Goal: Obtain resource: Download file/media

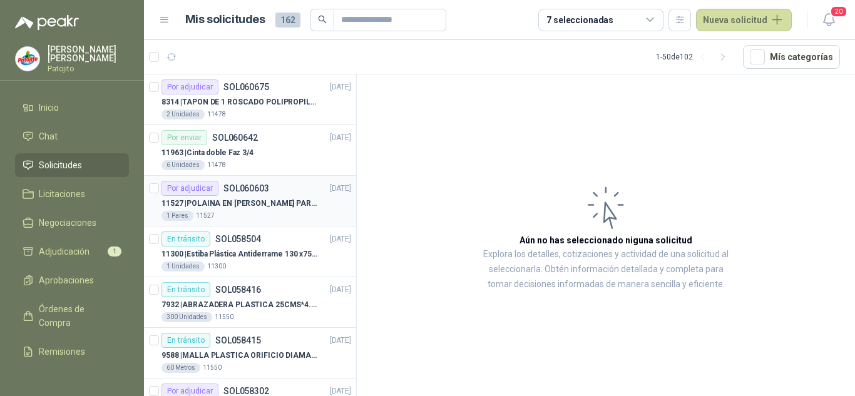
click at [256, 214] on div "1 Pares 11527" at bounding box center [256, 216] width 190 height 10
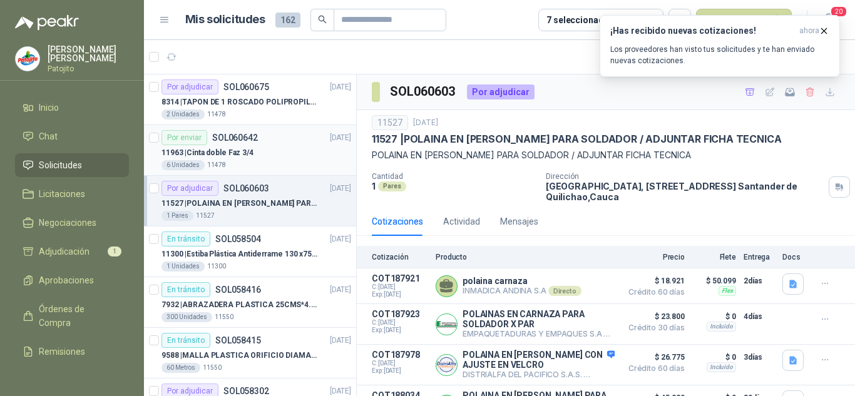
click at [231, 148] on p "11963 | Cinta doble Faz 3/4" at bounding box center [207, 153] width 92 height 12
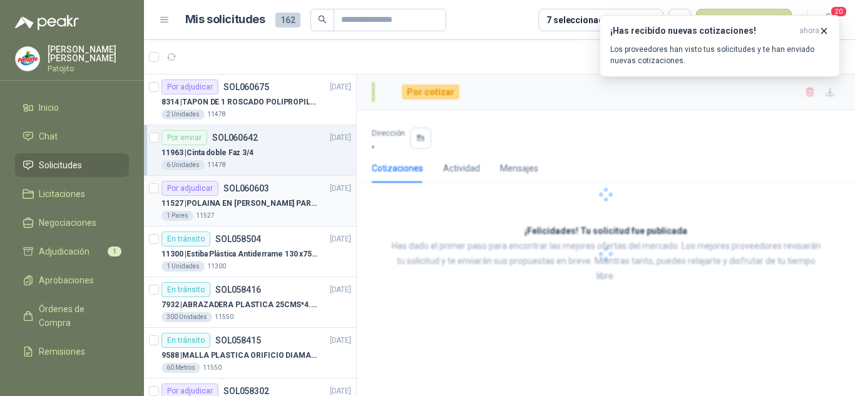
click at [250, 205] on p "11527 | POLAINA EN CARNAZA PARA SOLDADOR / ADJUNTAR FICHA TECNICA" at bounding box center [239, 204] width 156 height 12
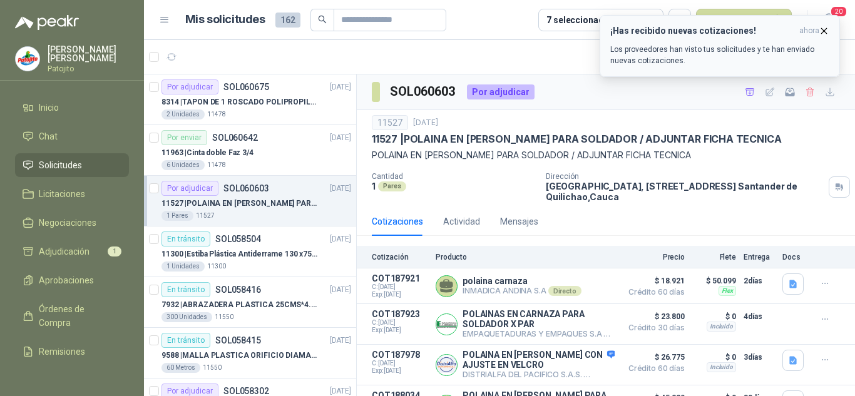
click at [825, 30] on icon "button" at bounding box center [824, 30] width 5 height 5
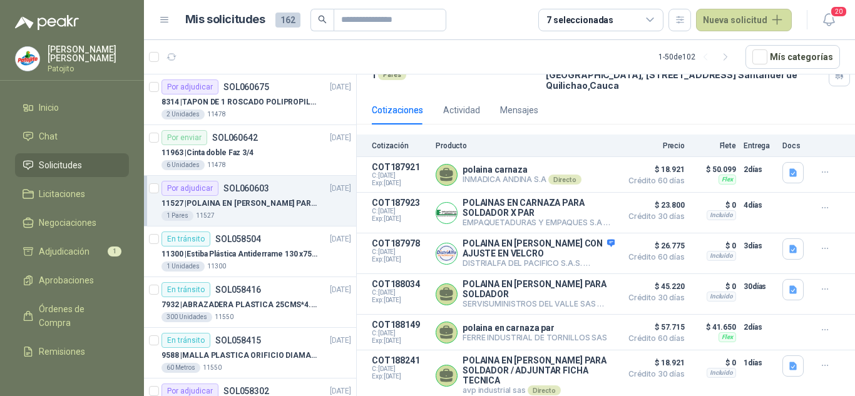
scroll to position [125, 0]
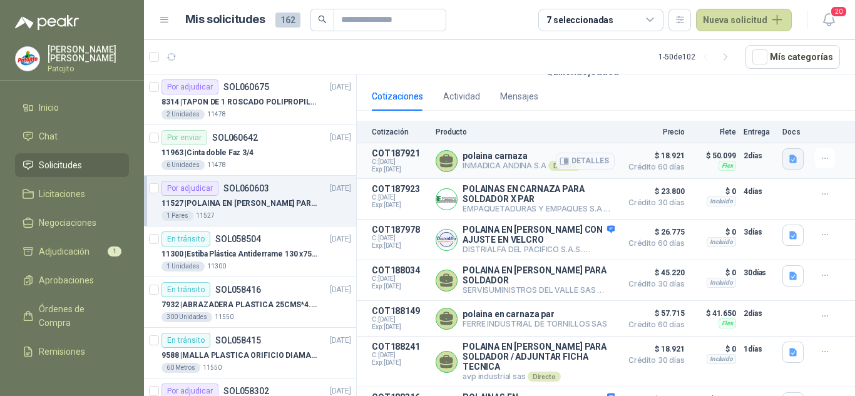
click at [788, 159] on icon "button" at bounding box center [793, 159] width 11 height 11
click at [656, 133] on button "ficha_tecnica_polainas_carnaza (1) (1).pdf" at bounding box center [699, 131] width 172 height 13
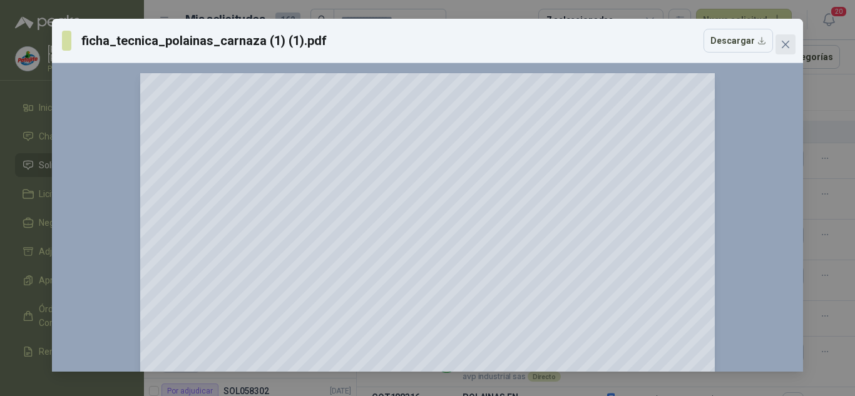
click at [790, 46] on icon "close" at bounding box center [785, 44] width 10 height 10
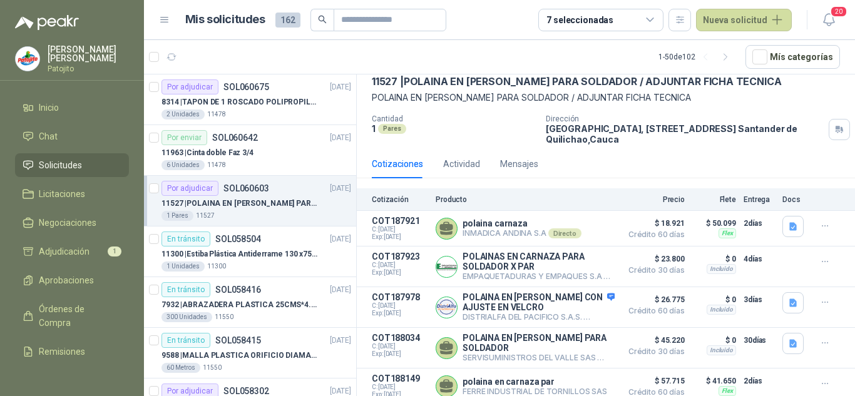
scroll to position [0, 0]
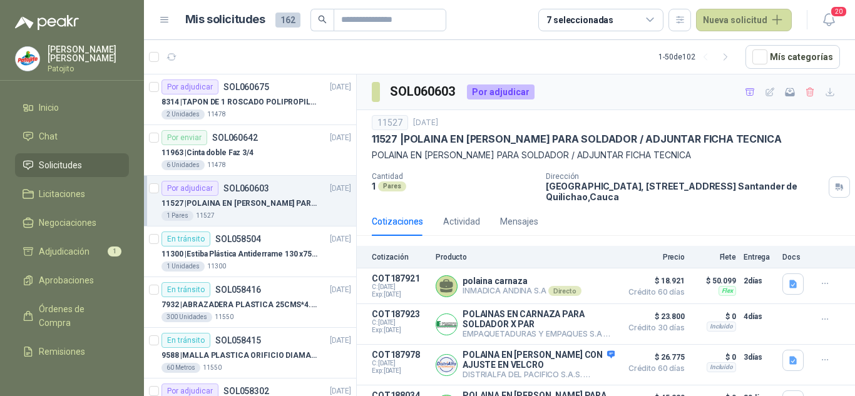
click at [383, 144] on p "11527 | POLAINA EN CARNAZA PARA SOLDADOR / ADJUNTAR FICHA TECNICA" at bounding box center [576, 139] width 409 height 13
copy p "11527"
click at [475, 295] on p "INMADICA ANDINA S.A Directo" at bounding box center [521, 291] width 119 height 10
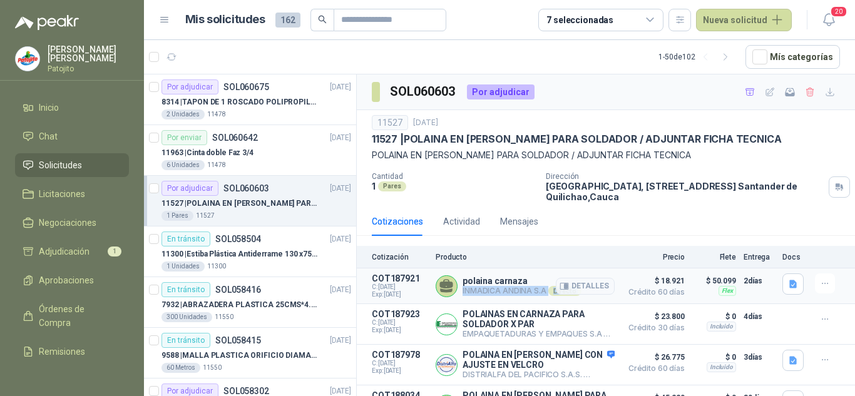
click at [475, 295] on p "INMADICA ANDINA S.A Directo" at bounding box center [521, 291] width 119 height 10
copy div "INMADICA ANDINA S.A Directo"
click at [789, 280] on icon "button" at bounding box center [793, 284] width 8 height 8
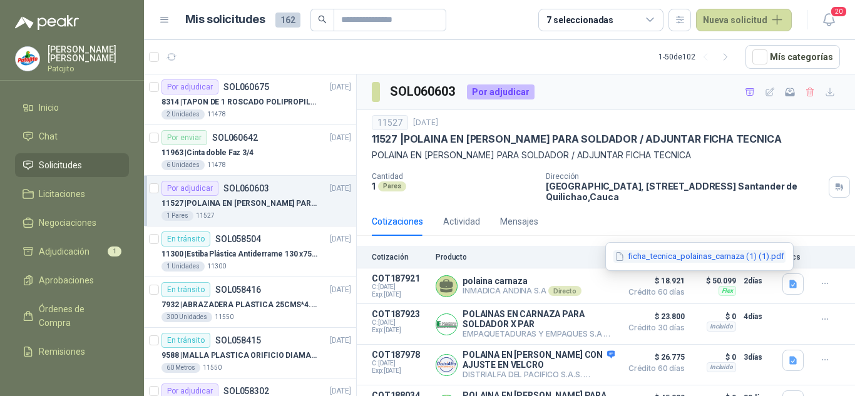
click at [679, 253] on button "ficha_tecnica_polainas_carnaza (1) (1).pdf" at bounding box center [699, 256] width 172 height 13
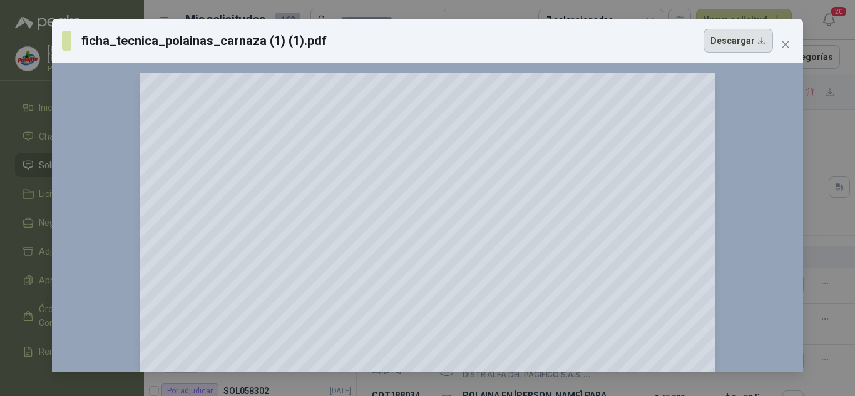
click at [723, 38] on button "Descargar" at bounding box center [737, 41] width 69 height 24
click at [783, 37] on button "Close" at bounding box center [785, 44] width 20 height 20
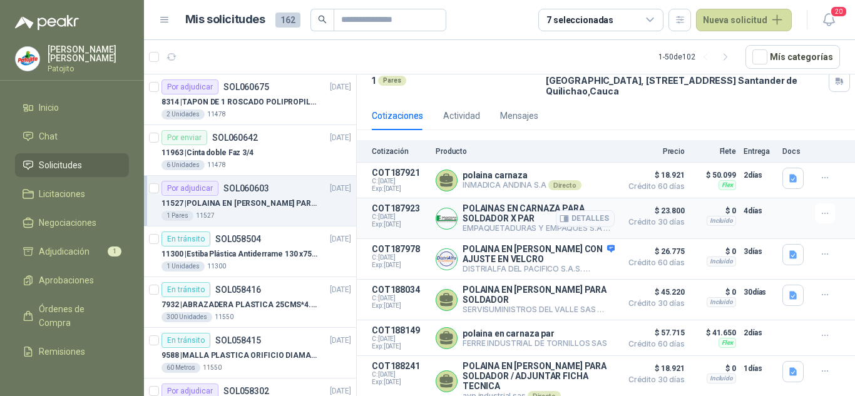
scroll to position [125, 0]
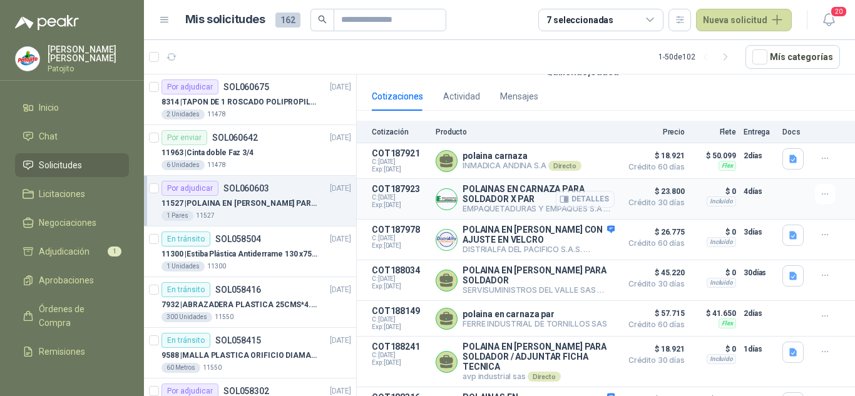
click at [586, 197] on button "Detalles" at bounding box center [585, 199] width 59 height 17
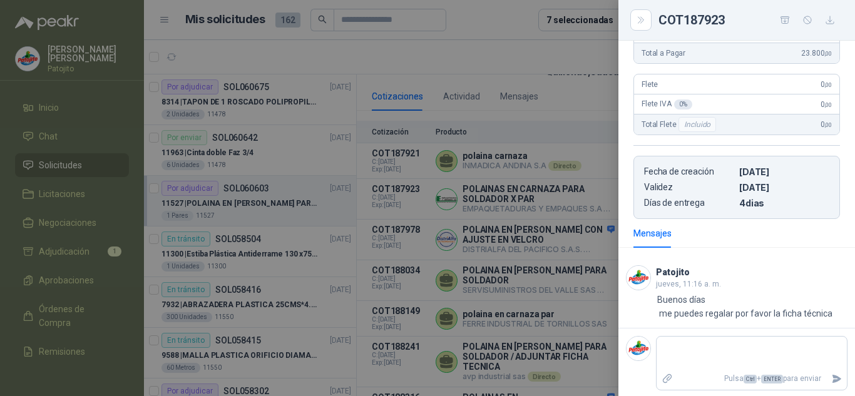
scroll to position [205, 0]
click at [243, 115] on div at bounding box center [427, 198] width 855 height 396
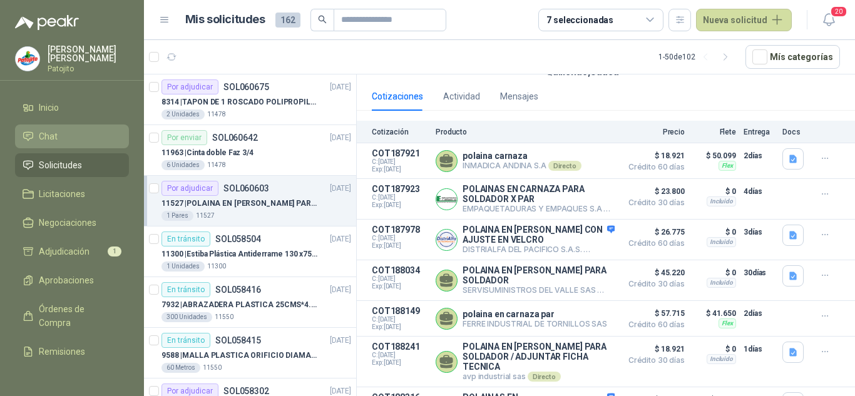
click at [43, 133] on span "Chat" at bounding box center [48, 137] width 19 height 14
drag, startPoint x: 43, startPoint y: 133, endPoint x: 81, endPoint y: 137, distance: 39.0
click at [43, 133] on span "Chat" at bounding box center [48, 137] width 19 height 14
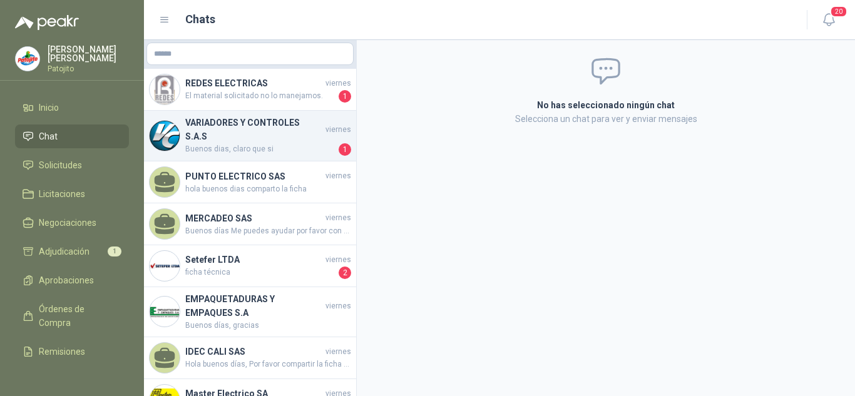
scroll to position [63, 0]
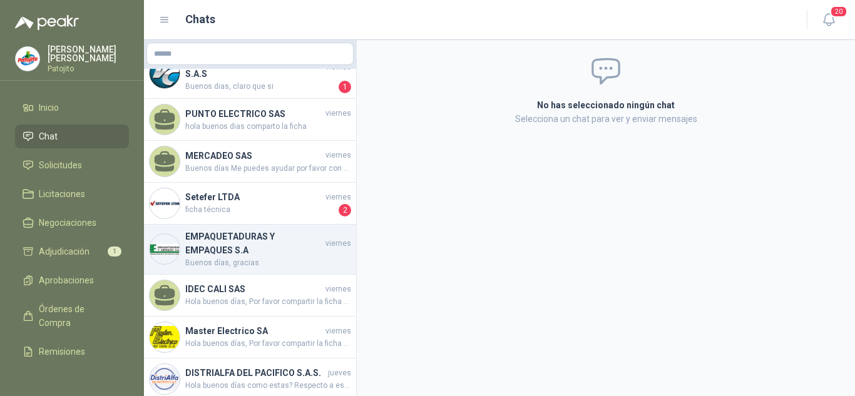
click at [273, 246] on h4 "EMPAQUETADURAS Y EMPAQUES S.A" at bounding box center [254, 244] width 138 height 28
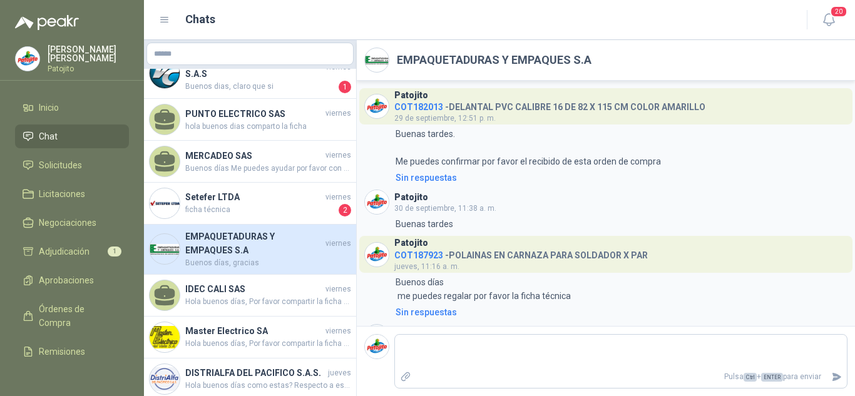
scroll to position [122, 0]
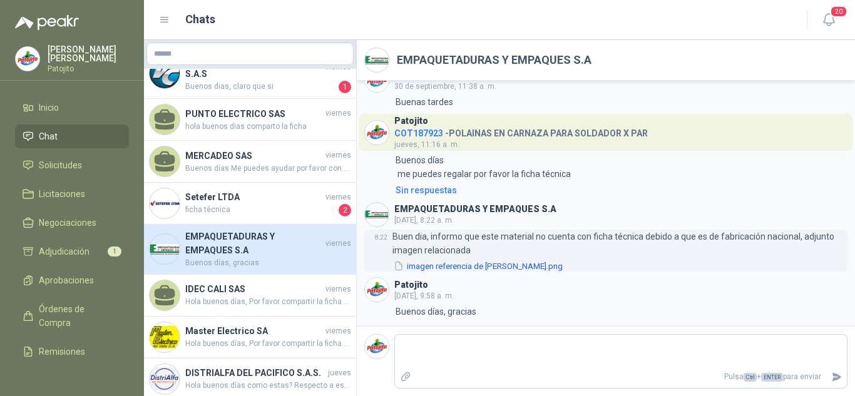
click at [456, 267] on button "imagen referencia de [PERSON_NAME].png" at bounding box center [477, 266] width 171 height 13
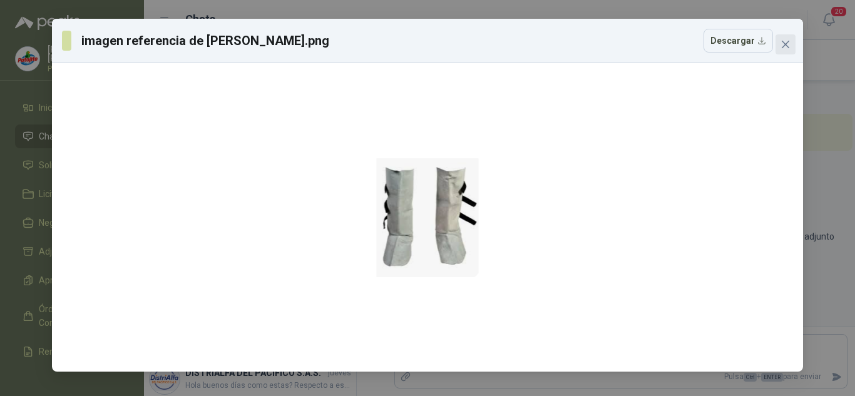
click at [780, 48] on span "Close" at bounding box center [785, 44] width 20 height 10
click at [780, 48] on div "imagen referencia de [PERSON_NAME].png Descargar" at bounding box center [427, 198] width 855 height 396
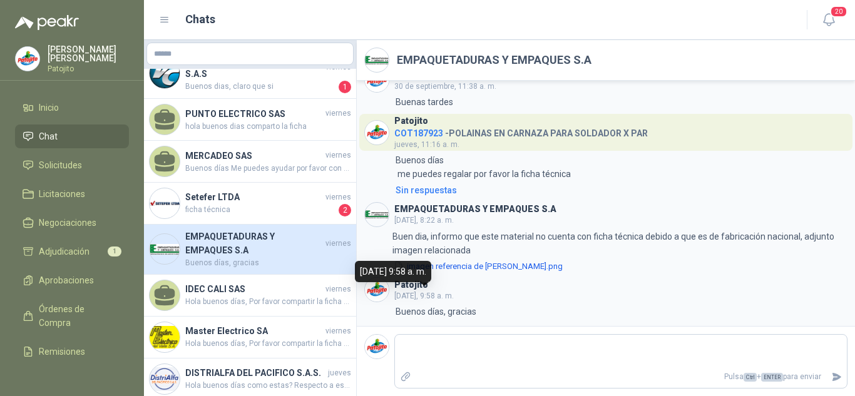
click at [431, 270] on div "[DATE] 9:58 a. m." at bounding box center [393, 271] width 76 height 21
click at [526, 268] on button "imagen referencia de [PERSON_NAME].png" at bounding box center [477, 266] width 171 height 13
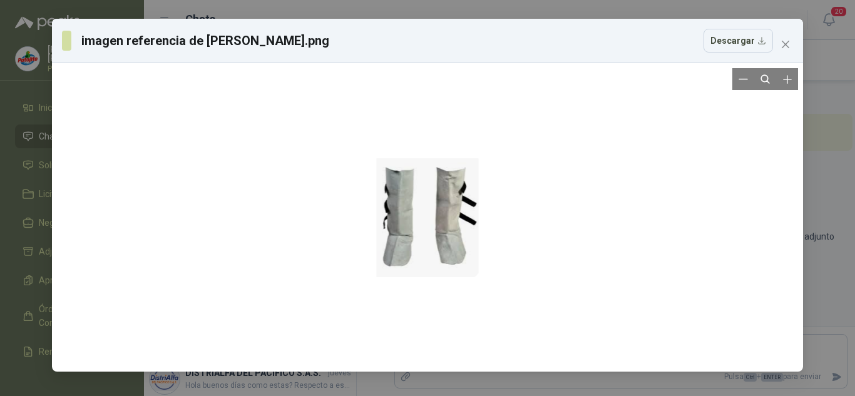
drag, startPoint x: 444, startPoint y: 191, endPoint x: 735, endPoint y: 141, distance: 295.7
click at [735, 141] on div at bounding box center [427, 217] width 741 height 298
click at [751, 36] on button "Descargar" at bounding box center [737, 41] width 69 height 24
click at [779, 49] on button "Close" at bounding box center [785, 44] width 20 height 20
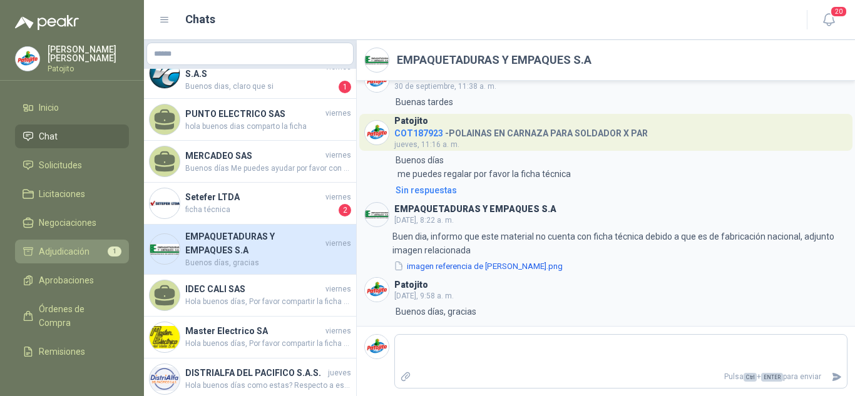
click at [79, 247] on span "Adjudicación" at bounding box center [64, 252] width 51 height 14
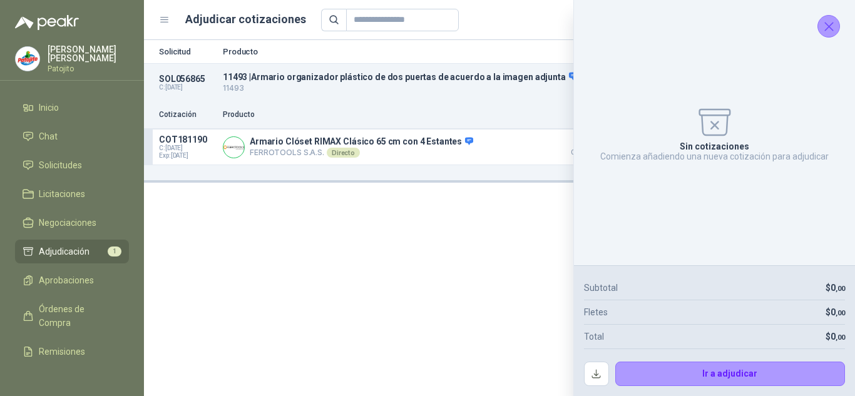
click at [829, 19] on icon "Cerrar" at bounding box center [829, 27] width 16 height 16
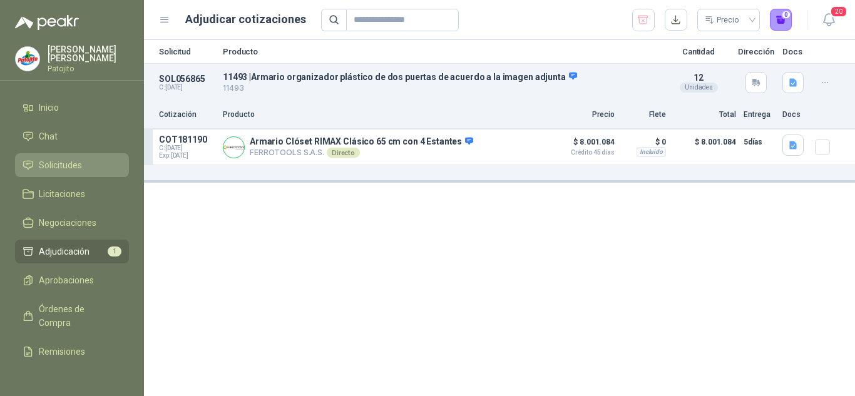
click at [61, 163] on span "Solicitudes" at bounding box center [60, 165] width 43 height 14
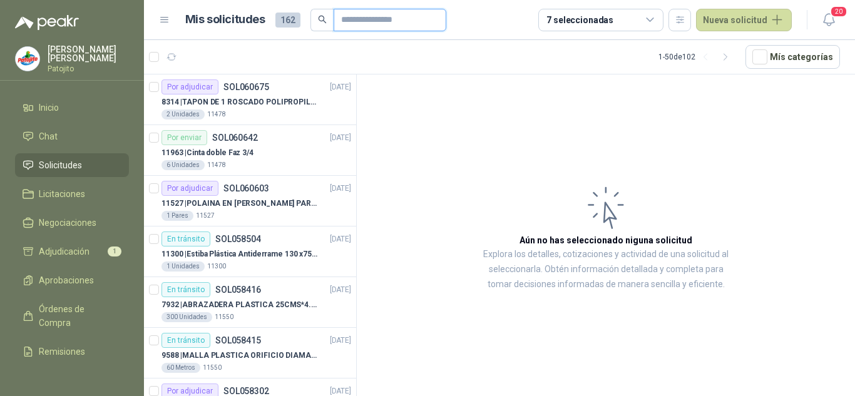
click at [361, 14] on input "text" at bounding box center [385, 19] width 88 height 21
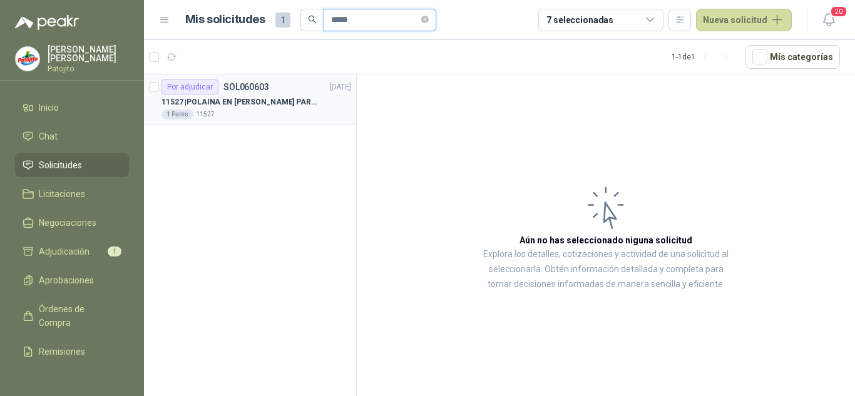
type input "*****"
click at [297, 101] on p "11527 | POLAINA EN CARNAZA PARA SOLDADOR / ADJUNTAR FICHA TECNICA" at bounding box center [239, 102] width 156 height 12
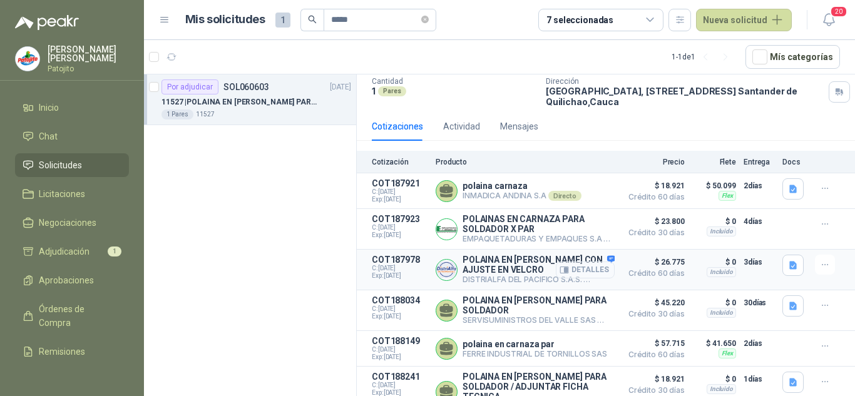
scroll to position [125, 0]
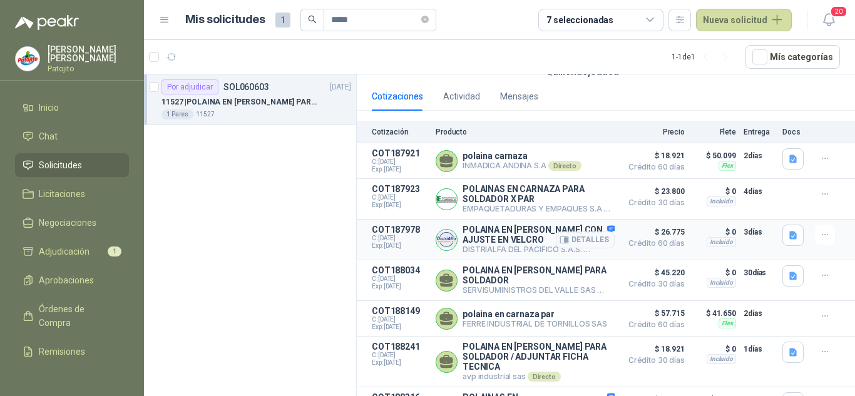
drag, startPoint x: 460, startPoint y: 251, endPoint x: 494, endPoint y: 252, distance: 33.8
click at [464, 251] on div "POLAINA EN CARNAZA CON AJUSTE EN VELCRO DISTRIALFA [PERSON_NAME] S.A.S. Directo…" at bounding box center [524, 240] width 179 height 30
drag, startPoint x: 494, startPoint y: 252, endPoint x: 587, endPoint y: 259, distance: 93.5
click at [587, 259] on article "COT187978 C: [DATE] Exp: [DATE] POLAINA EN CARNAZA CON AJUSTE EN VELCRO DISTRIA…" at bounding box center [606, 240] width 498 height 41
click at [590, 258] on article "COT187978 C: [DATE] Exp: [DATE] POLAINA EN CARNAZA CON AJUSTE EN VELCRO DISTRIA…" at bounding box center [606, 240] width 498 height 41
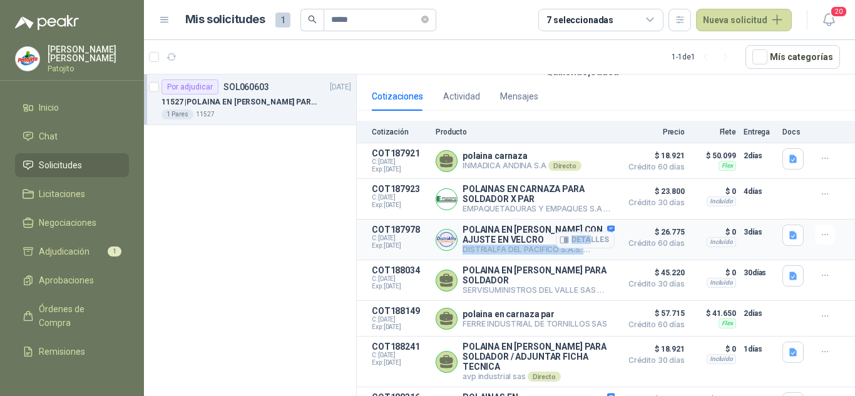
drag, startPoint x: 463, startPoint y: 252, endPoint x: 583, endPoint y: 252, distance: 120.1
click at [583, 252] on div "POLAINA EN CARNAZA CON AJUSTE EN VELCRO DISTRIALFA [PERSON_NAME] S.A.S. Directo…" at bounding box center [538, 240] width 152 height 30
click at [586, 258] on article "COT187978 C: [DATE] Exp: [DATE] POLAINA EN CARNAZA CON AJUSTE EN VELCRO DISTRIA…" at bounding box center [606, 240] width 498 height 41
click at [790, 91] on div "Cotizaciones Actividad Mensajes" at bounding box center [606, 96] width 468 height 29
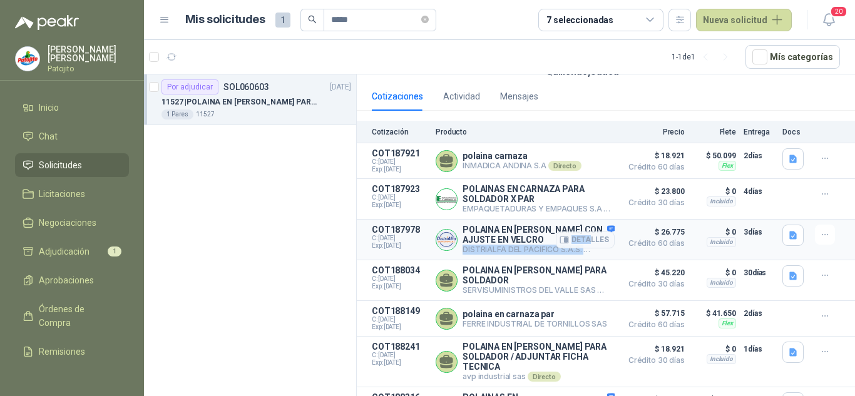
drag, startPoint x: 464, startPoint y: 255, endPoint x: 581, endPoint y: 257, distance: 117.7
click at [581, 255] on div "POLAINA EN CARNAZA CON AJUSTE EN VELCRO DISTRIALFA [PERSON_NAME] S.A.S. Directo…" at bounding box center [538, 240] width 152 height 30
copy div "DISTRIALFA [PERSON_NAME] S.A.S. Directo Deta"
click at [789, 237] on icon "button" at bounding box center [793, 236] width 8 height 8
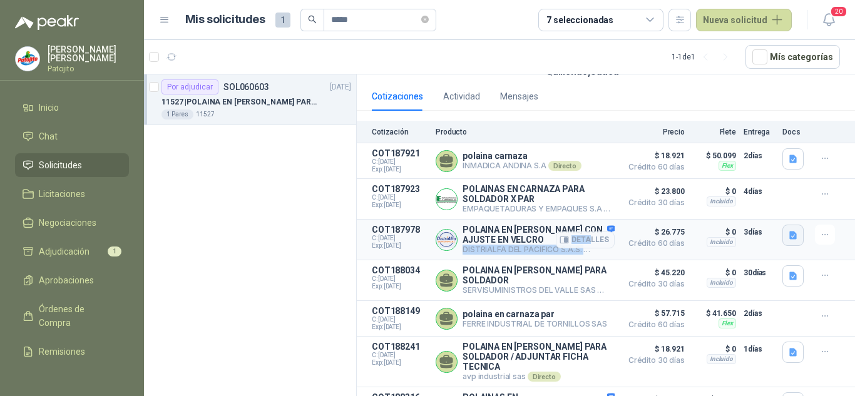
click at [789, 239] on icon "button" at bounding box center [793, 236] width 8 height 8
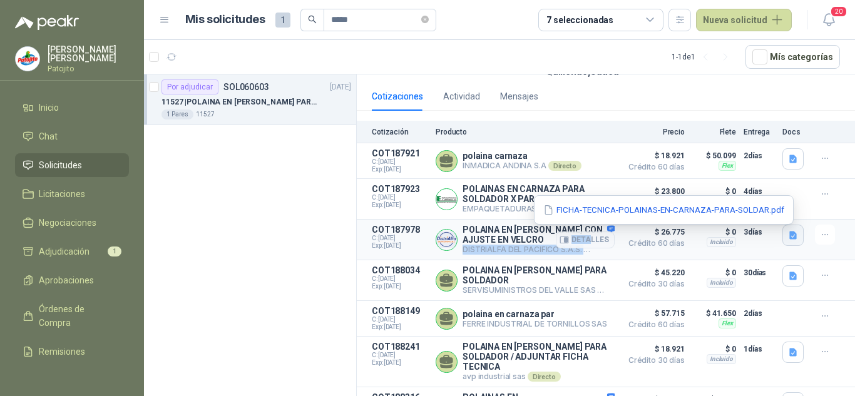
click at [789, 239] on icon "button" at bounding box center [793, 236] width 8 height 8
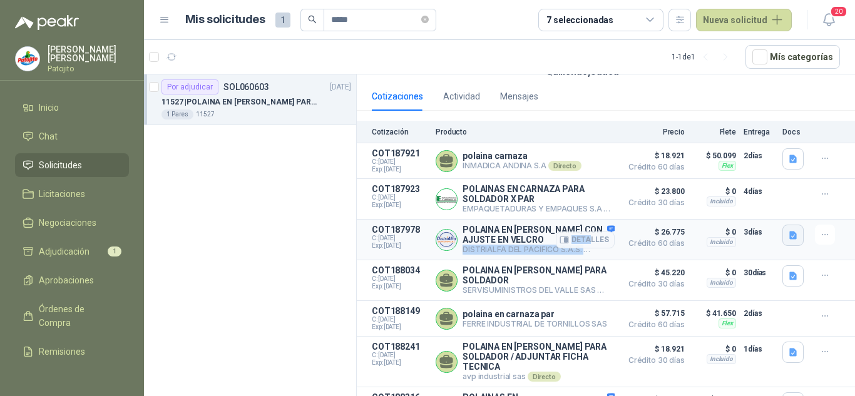
click at [789, 238] on icon "button" at bounding box center [793, 236] width 8 height 8
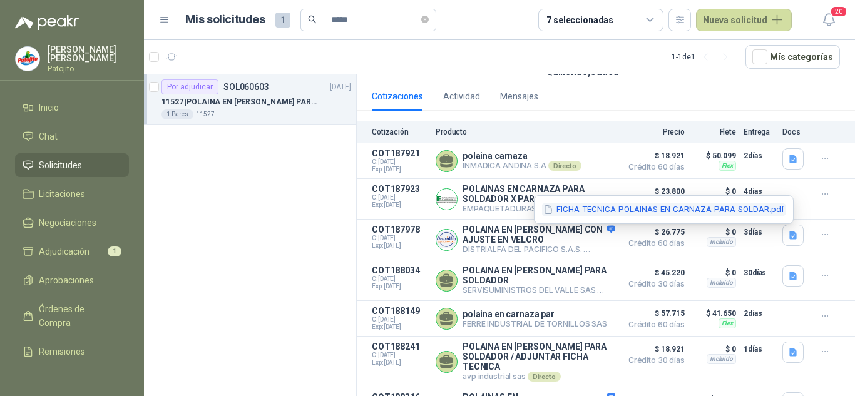
click at [763, 210] on button "FICHA-TECNICA-POLAINAS-EN-CARNAZA-PARA-SOLDAR.pdf" at bounding box center [663, 209] width 243 height 13
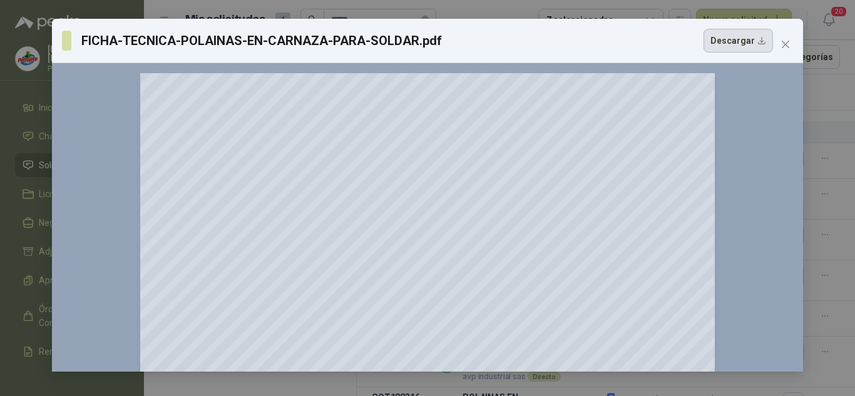
click at [726, 43] on button "Descargar" at bounding box center [737, 41] width 69 height 24
click at [780, 41] on span "Close" at bounding box center [785, 44] width 20 height 10
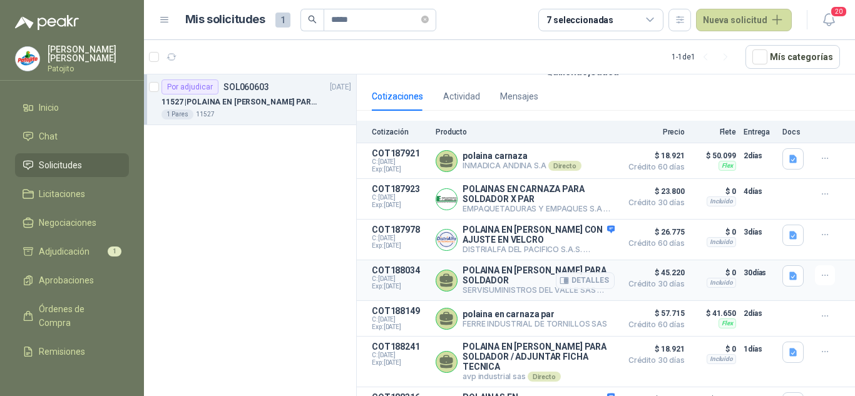
click at [498, 293] on p "[PERSON_NAME] SAS Directo" at bounding box center [538, 290] width 152 height 10
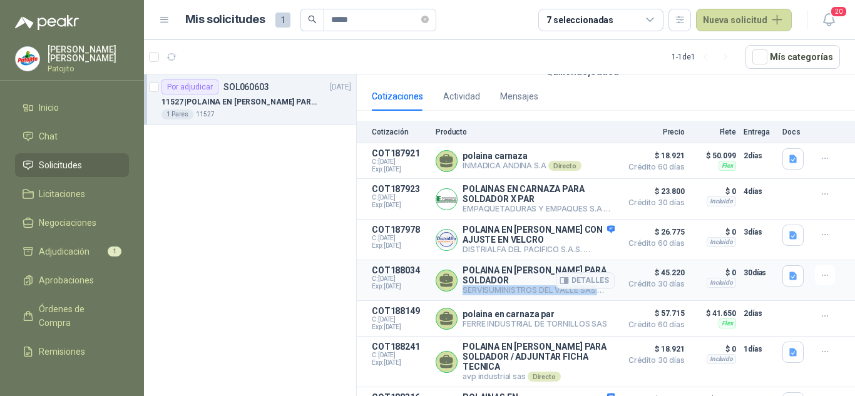
click at [498, 293] on p "[PERSON_NAME] SAS Directo" at bounding box center [538, 290] width 152 height 10
copy div "[PERSON_NAME] SAS Directo"
click at [782, 275] on button "button" at bounding box center [792, 275] width 21 height 21
click at [789, 278] on icon "button" at bounding box center [793, 276] width 8 height 8
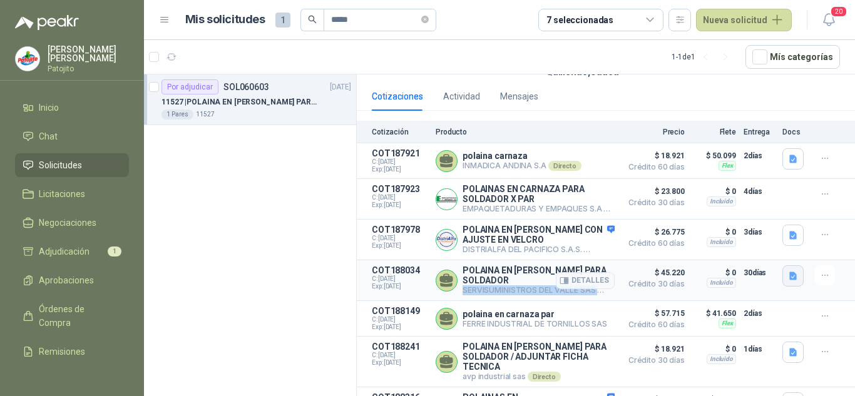
drag, startPoint x: 785, startPoint y: 278, endPoint x: 774, endPoint y: 270, distance: 13.9
click at [789, 278] on icon "button" at bounding box center [793, 276] width 8 height 8
click at [789, 280] on icon "button" at bounding box center [793, 276] width 8 height 8
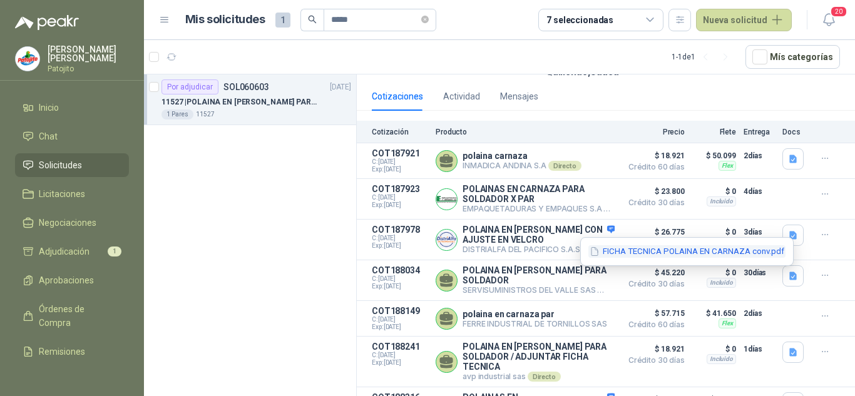
click at [758, 248] on button "FICHA TECNICA POLAINA EN CARNAZA conv.pdf" at bounding box center [686, 251] width 197 height 13
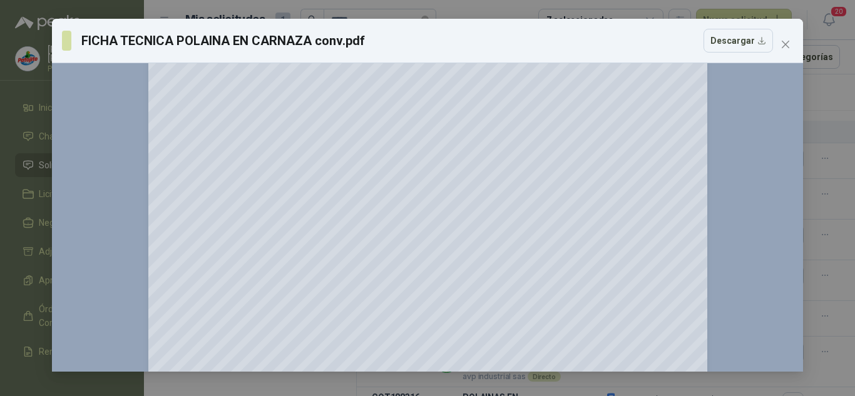
scroll to position [252, 0]
click at [743, 44] on button "Descargar" at bounding box center [737, 41] width 69 height 24
click at [790, 45] on span "Close" at bounding box center [785, 44] width 20 height 10
click at [790, 45] on div "FICHA TECNICA POLAINA EN CARNAZA conv.pdf Descargar 150 %" at bounding box center [427, 198] width 855 height 396
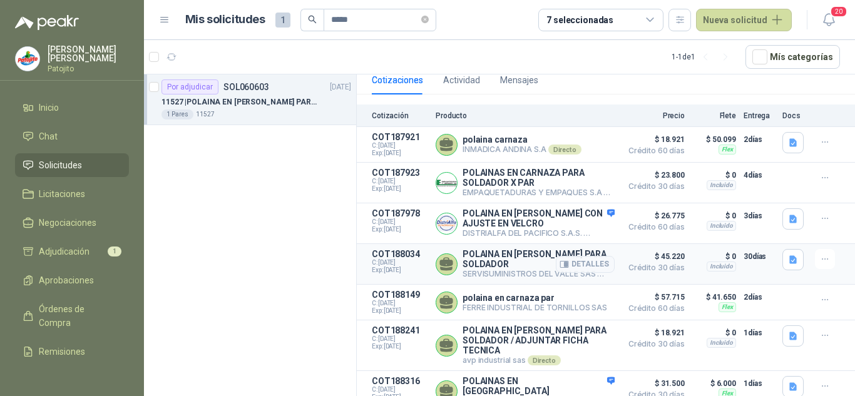
scroll to position [155, 0]
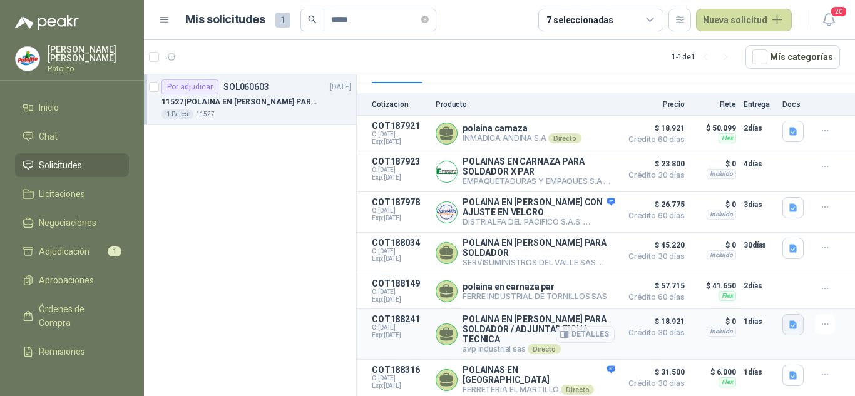
click at [789, 326] on icon "button" at bounding box center [793, 325] width 8 height 8
click at [761, 295] on button "A0044.pdf" at bounding box center [758, 299] width 54 height 13
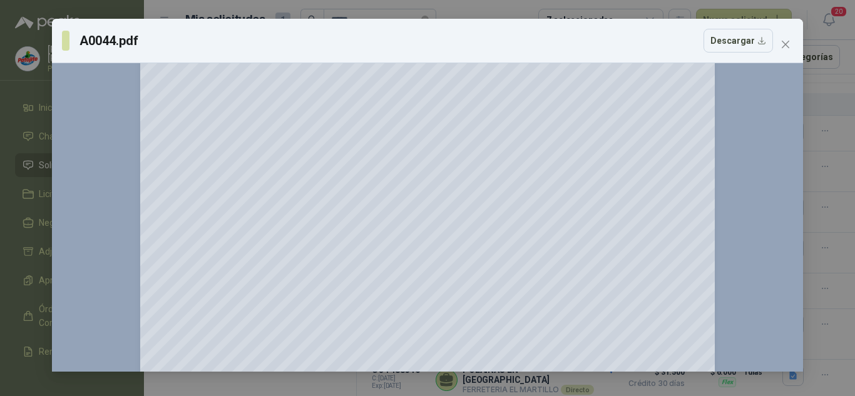
scroll to position [205, 0]
click at [728, 38] on button "Descargar" at bounding box center [737, 41] width 69 height 24
click at [786, 46] on icon "close" at bounding box center [786, 45] width 8 height 8
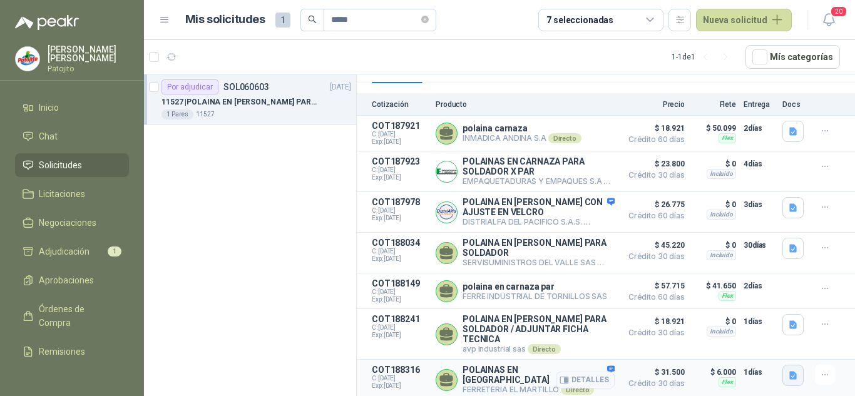
click at [782, 379] on button "button" at bounding box center [792, 375] width 21 height 21
click at [519, 387] on p "FERRETERIA EL MARTILLO Directo" at bounding box center [538, 390] width 152 height 10
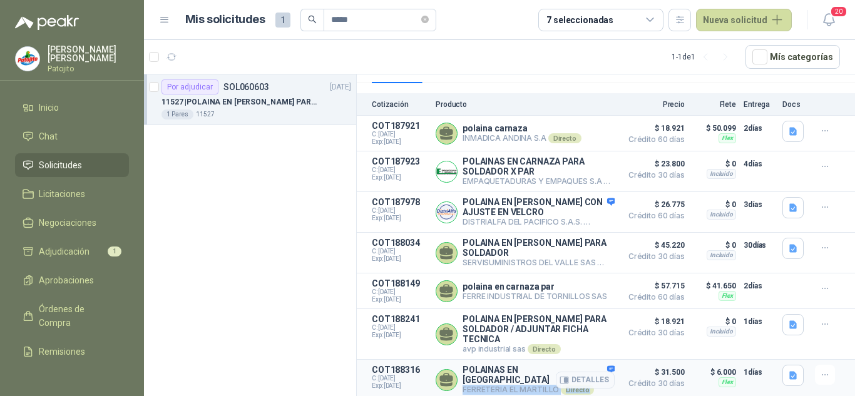
click at [519, 387] on p "FERRETERIA EL MARTILLO Directo" at bounding box center [538, 390] width 152 height 10
click at [788, 379] on icon "button" at bounding box center [793, 375] width 11 height 11
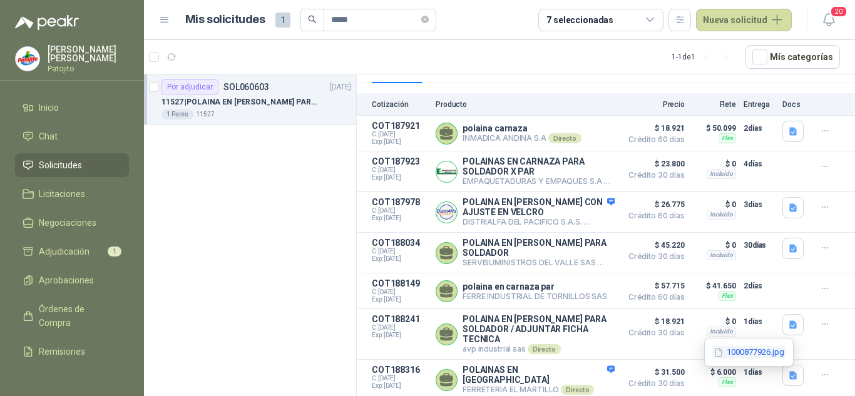
click at [745, 352] on button "1000877926.jpg" at bounding box center [748, 352] width 73 height 13
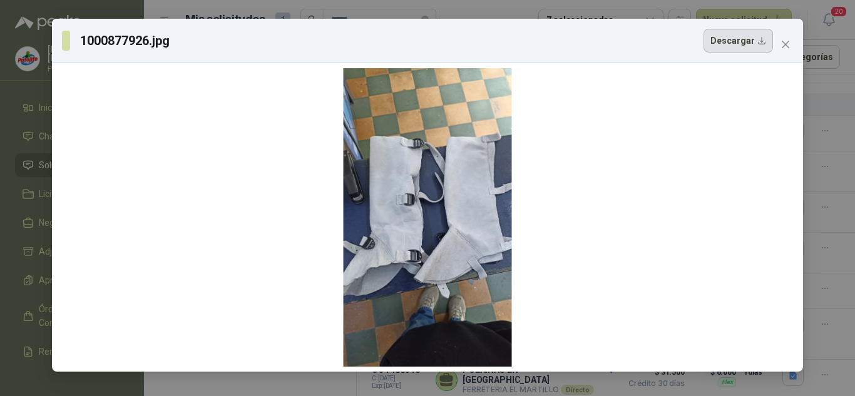
click at [733, 43] on button "Descargar" at bounding box center [737, 41] width 69 height 24
click at [782, 41] on icon "close" at bounding box center [786, 45] width 8 height 8
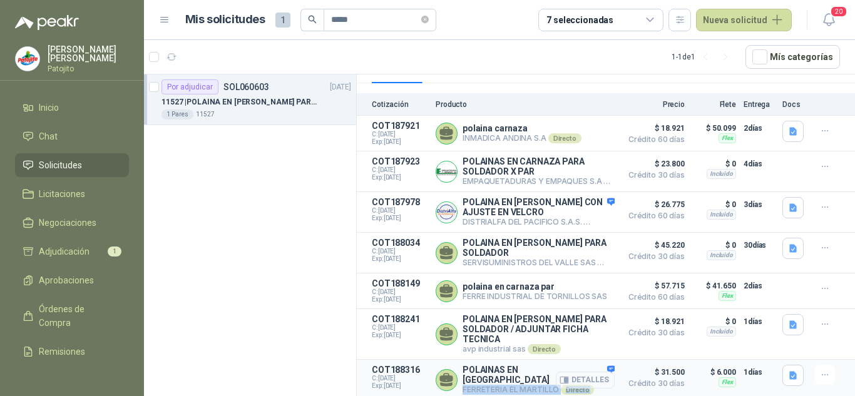
drag, startPoint x: 462, startPoint y: 389, endPoint x: 553, endPoint y: 388, distance: 90.7
click at [553, 388] on div "POLAINAS EN CARNZA FERRETERIA EL MARTILLO Directo Detalles" at bounding box center [538, 380] width 152 height 30
click at [556, 388] on button "Detalles" at bounding box center [585, 380] width 59 height 17
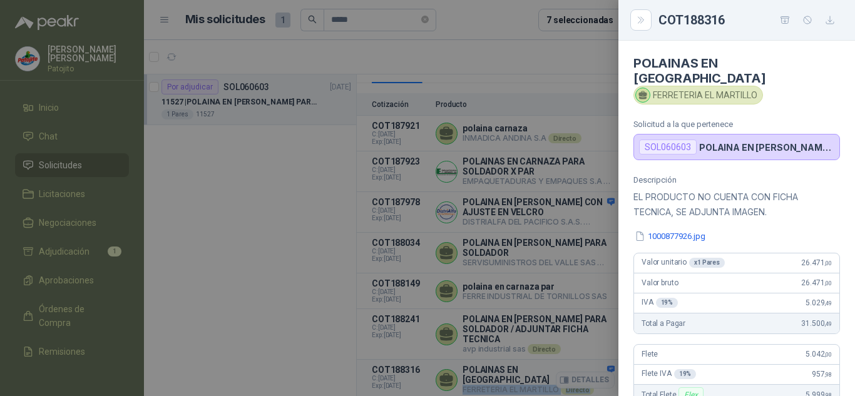
copy div "FERRETERIA EL MARTILLO Directo"
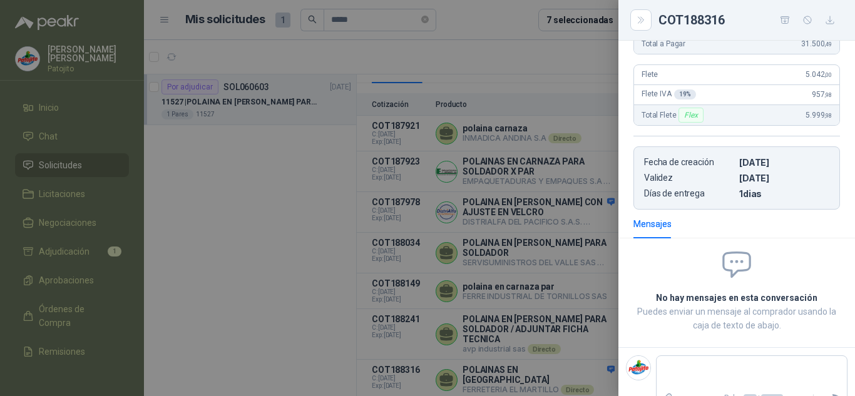
click at [589, 370] on div at bounding box center [427, 198] width 855 height 396
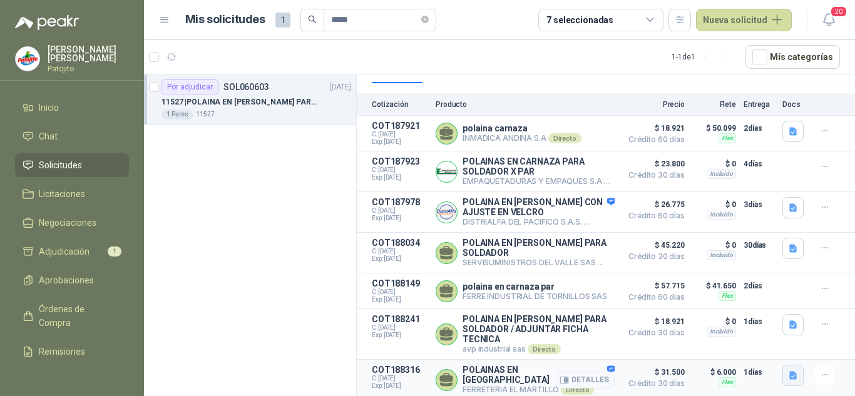
click at [789, 377] on icon "button" at bounding box center [793, 376] width 8 height 8
click at [772, 355] on button "1000877926.jpg" at bounding box center [748, 352] width 73 height 13
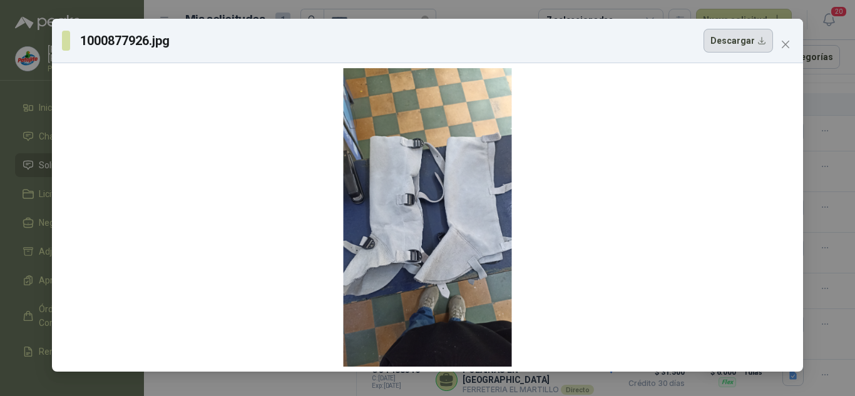
click at [737, 41] on button "Descargar" at bounding box center [737, 41] width 69 height 24
click at [736, 46] on button "Descargar" at bounding box center [737, 41] width 69 height 24
drag, startPoint x: 733, startPoint y: 39, endPoint x: 810, endPoint y: 83, distance: 87.7
click at [810, 83] on div "1000877926.jpg Descargar" at bounding box center [427, 198] width 855 height 396
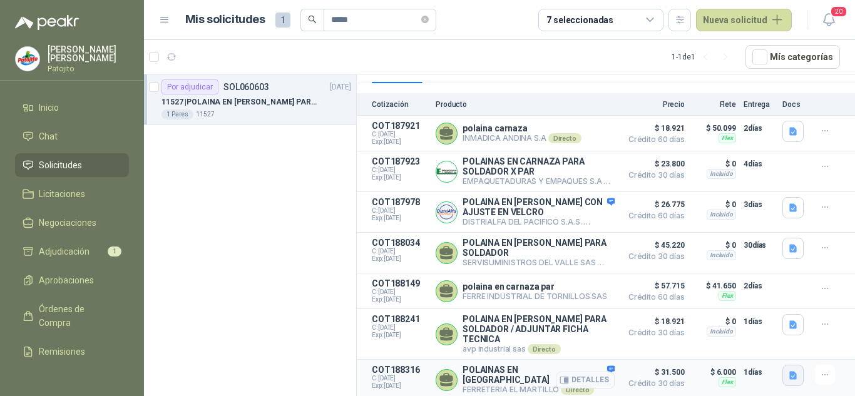
click at [788, 381] on icon "button" at bounding box center [793, 375] width 11 height 11
click at [742, 352] on button "1000877926.jpg" at bounding box center [748, 352] width 73 height 13
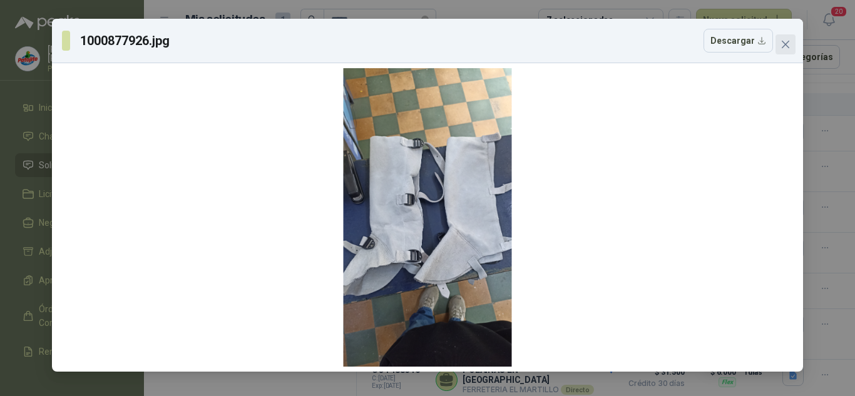
click at [783, 36] on button "Close" at bounding box center [785, 44] width 20 height 20
click at [783, 36] on div "1000877926.jpg Descargar" at bounding box center [427, 198] width 855 height 396
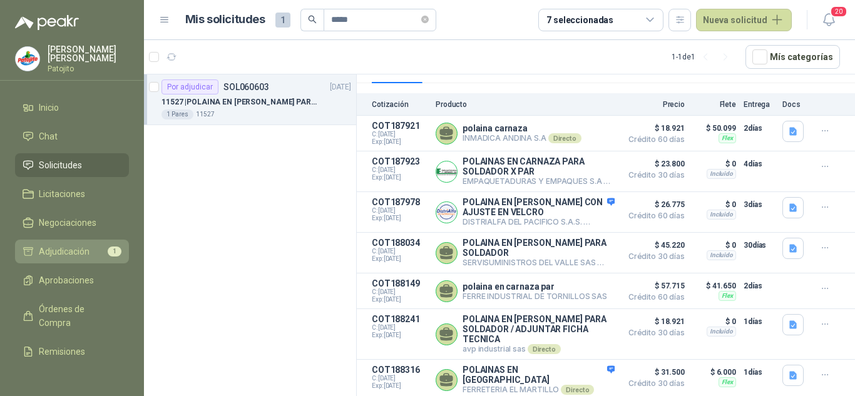
click at [97, 246] on li "Adjudicación 1" at bounding box center [72, 252] width 99 height 14
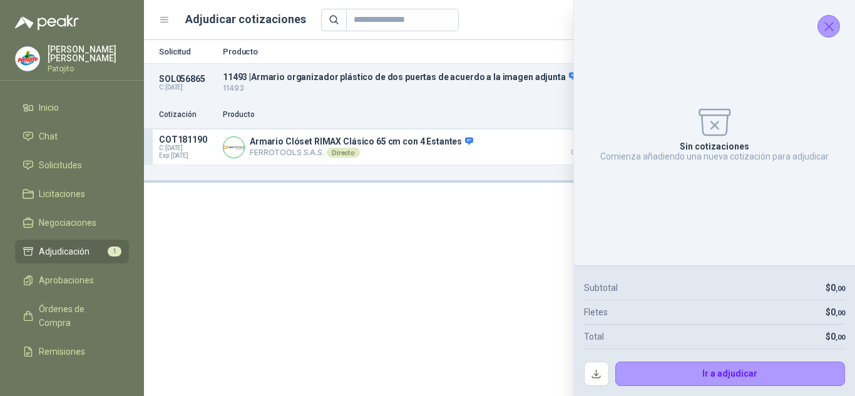
click at [827, 26] on icon "Cerrar" at bounding box center [829, 27] width 16 height 16
click at [827, 26] on icon "button" at bounding box center [829, 20] width 16 height 16
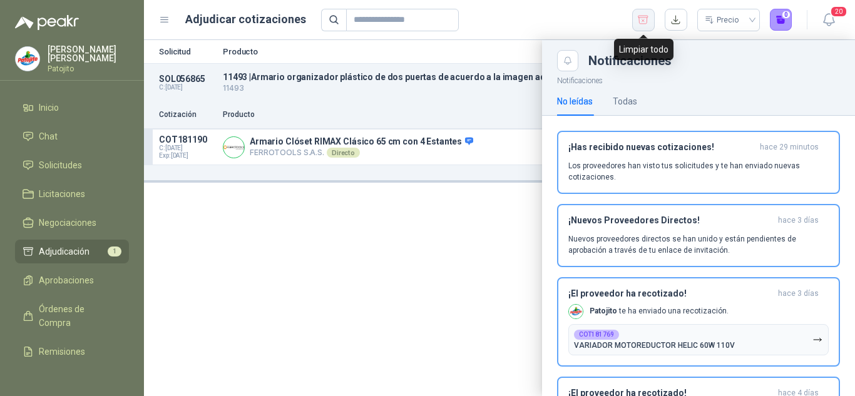
click at [646, 20] on icon "button" at bounding box center [643, 20] width 12 height 13
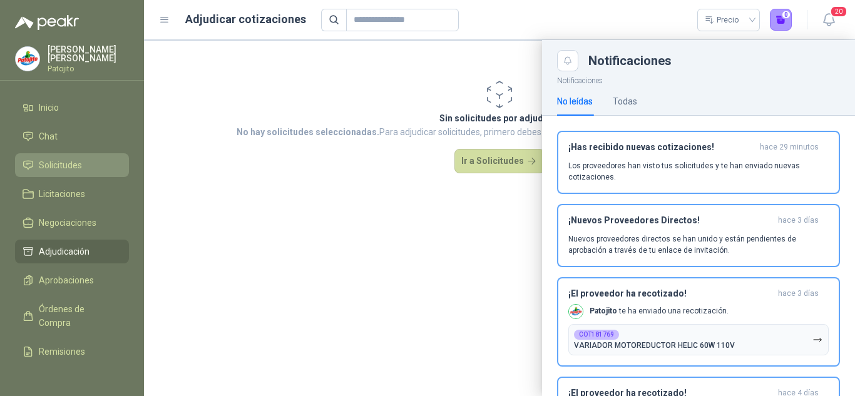
click at [99, 155] on link "Solicitudes" at bounding box center [72, 165] width 114 height 24
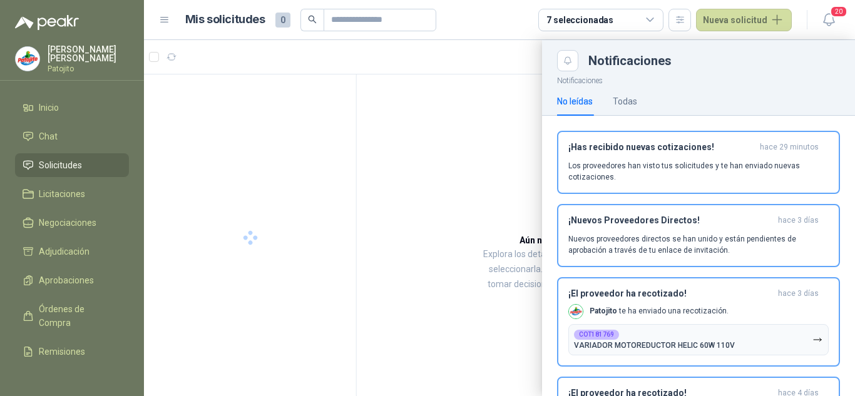
click at [99, 155] on link "Solicitudes" at bounding box center [72, 165] width 114 height 24
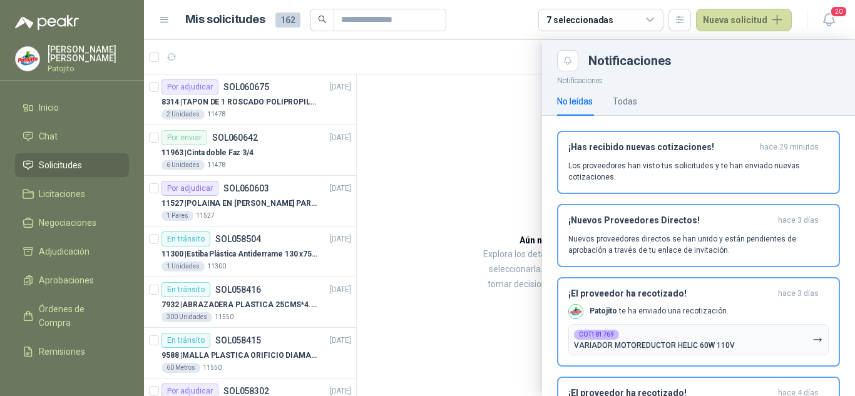
click at [155, 188] on div at bounding box center [499, 218] width 711 height 356
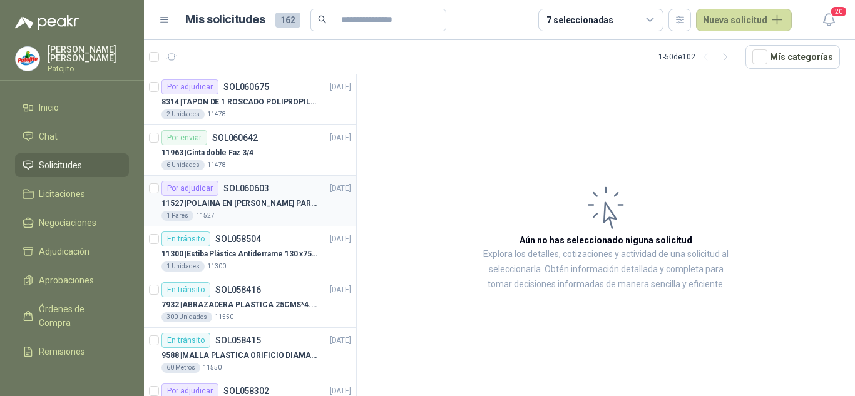
click at [284, 213] on div "1 Pares 11527" at bounding box center [256, 216] width 190 height 10
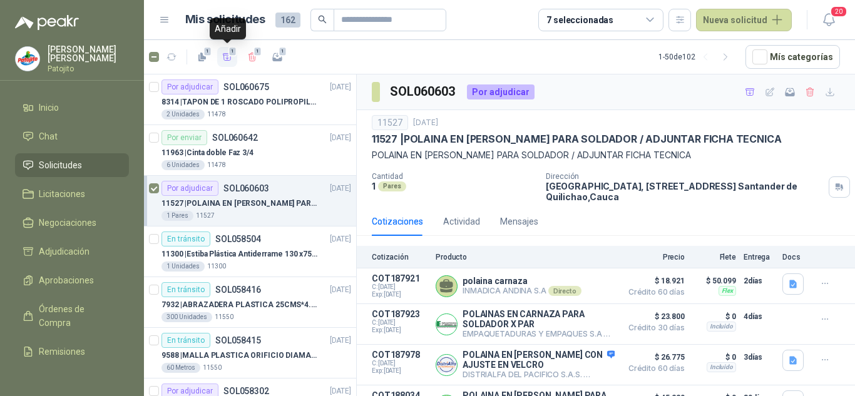
click at [232, 53] on span "1" at bounding box center [232, 51] width 9 height 10
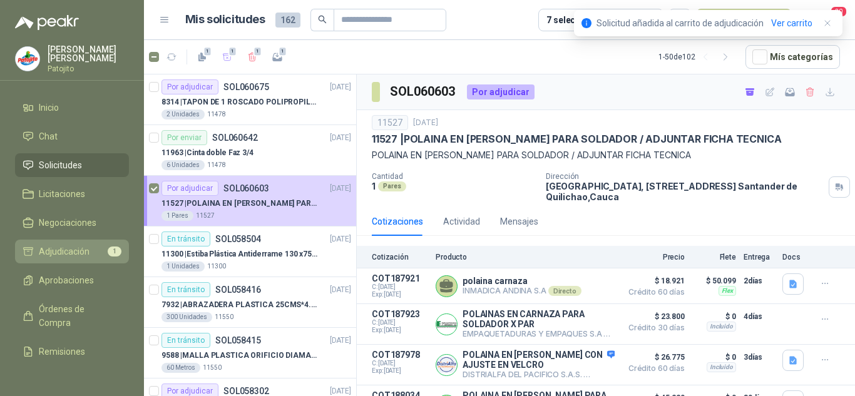
click at [84, 245] on span "Adjudicación" at bounding box center [64, 252] width 51 height 14
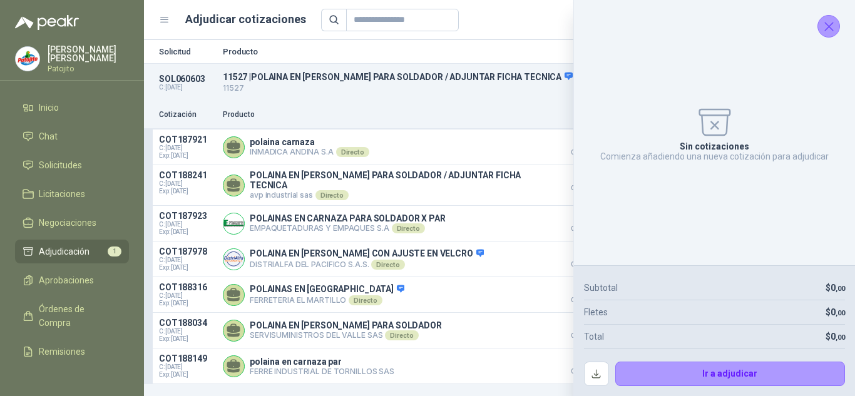
click at [817, 19] on div "Sin cotizaciones Comienza añadiendo una nueva cotización para adjudicar" at bounding box center [714, 132] width 261 height 245
drag, startPoint x: 817, startPoint y: 19, endPoint x: 827, endPoint y: 23, distance: 11.5
click at [817, 19] on div "Sin cotizaciones Comienza añadiendo una nueva cotización para adjudicar" at bounding box center [714, 132] width 261 height 245
click at [828, 23] on icon "Cerrar" at bounding box center [829, 27] width 16 height 16
click at [828, 23] on icon "button" at bounding box center [828, 20] width 11 height 12
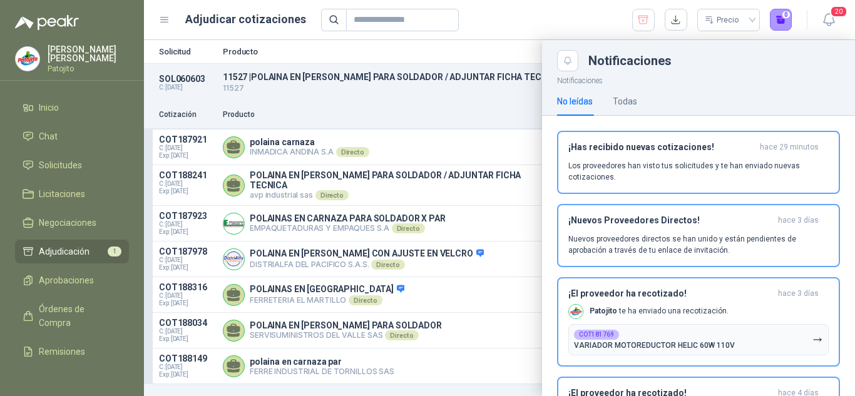
click at [511, 90] on div at bounding box center [499, 218] width 711 height 356
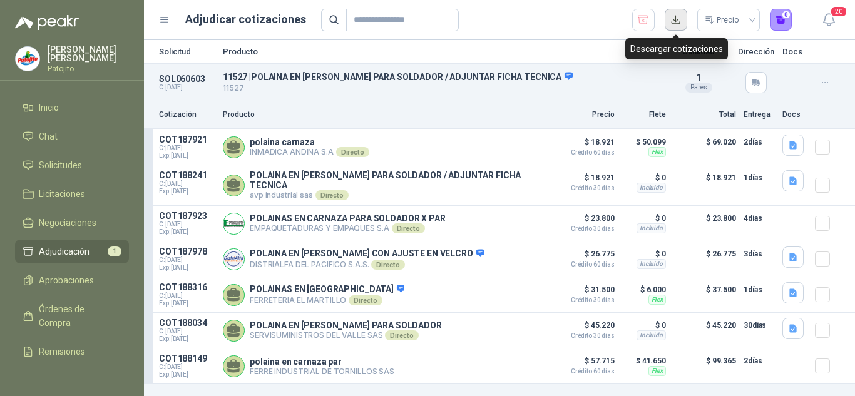
click at [678, 21] on button "button" at bounding box center [676, 20] width 23 height 23
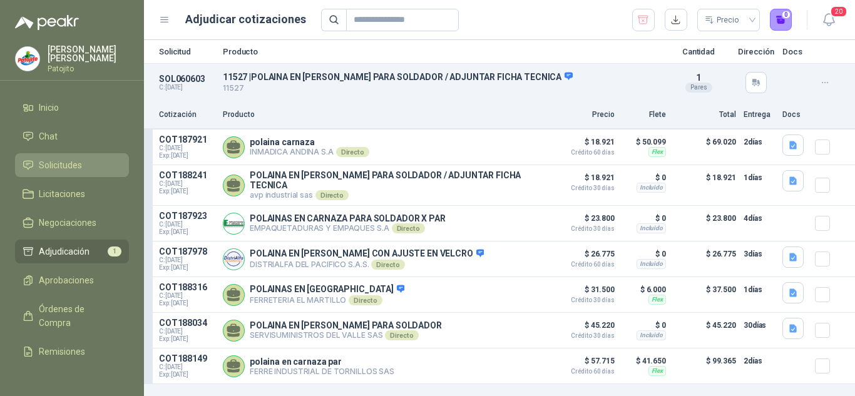
click at [82, 158] on li "Solicitudes" at bounding box center [72, 165] width 99 height 14
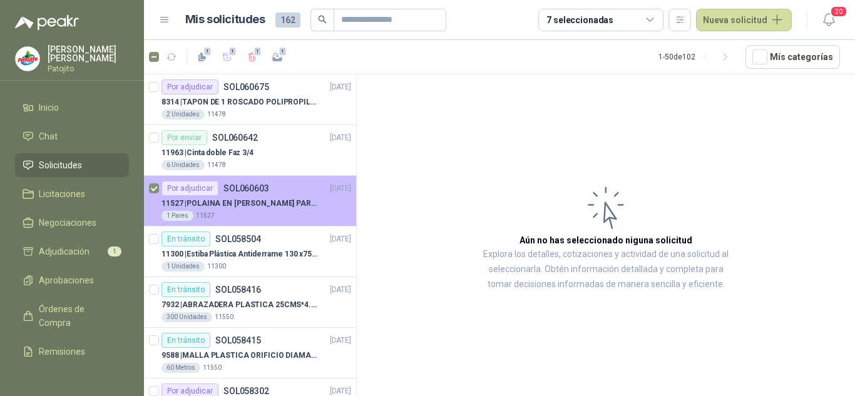
click at [263, 198] on p "11527 | POLAINA EN CARNAZA PARA SOLDADOR / ADJUNTAR FICHA TECNICA" at bounding box center [239, 204] width 156 height 12
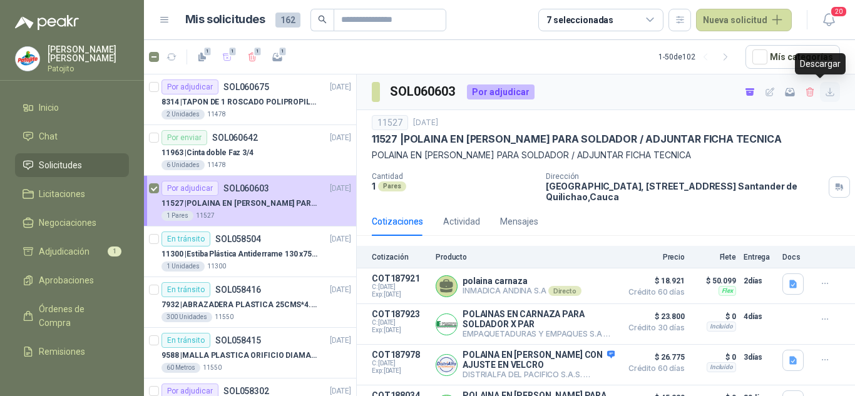
click at [826, 88] on icon "button" at bounding box center [830, 92] width 8 height 8
click at [243, 140] on p "SOL060642" at bounding box center [235, 137] width 46 height 9
